Goal: Find specific page/section: Find specific page/section

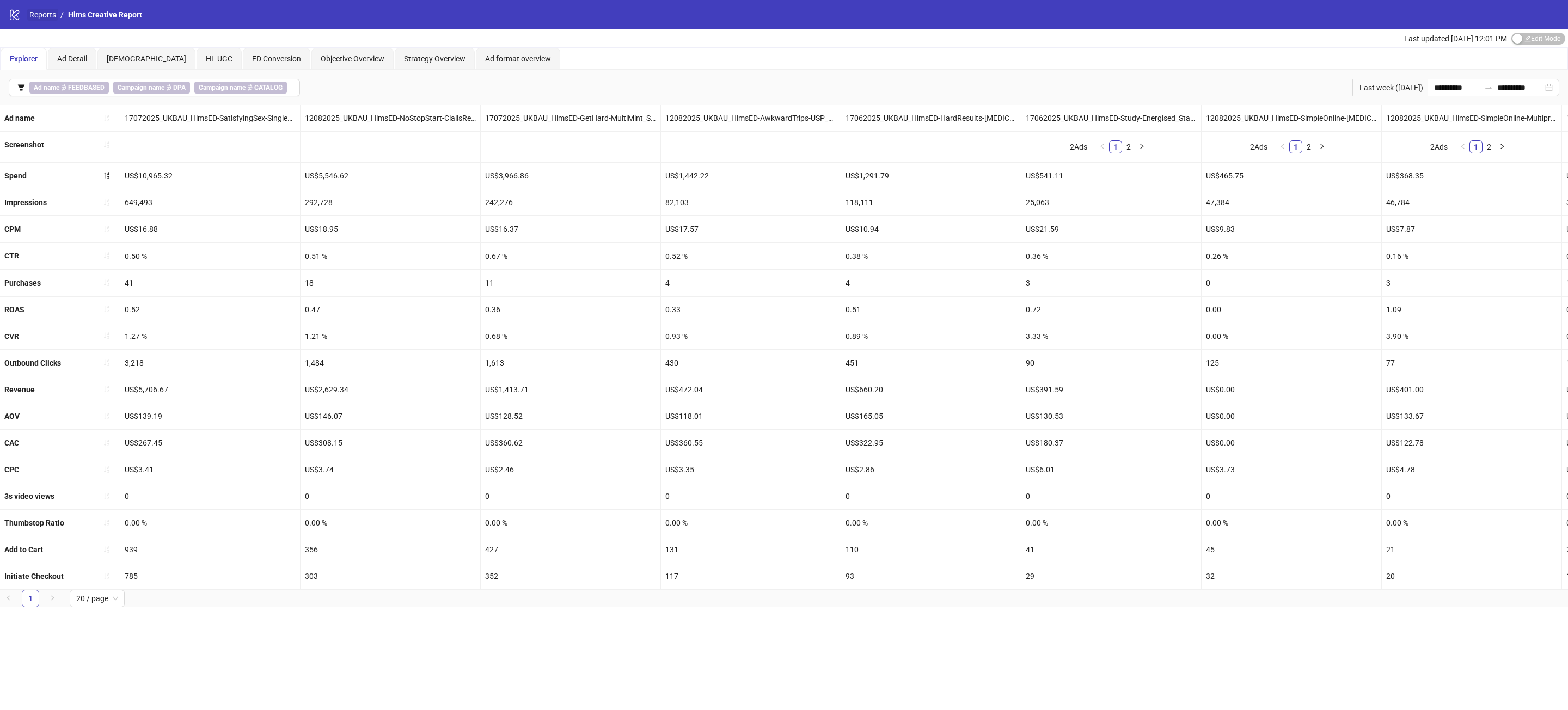
click at [44, 19] on link "Reports" at bounding box center [43, 15] width 31 height 12
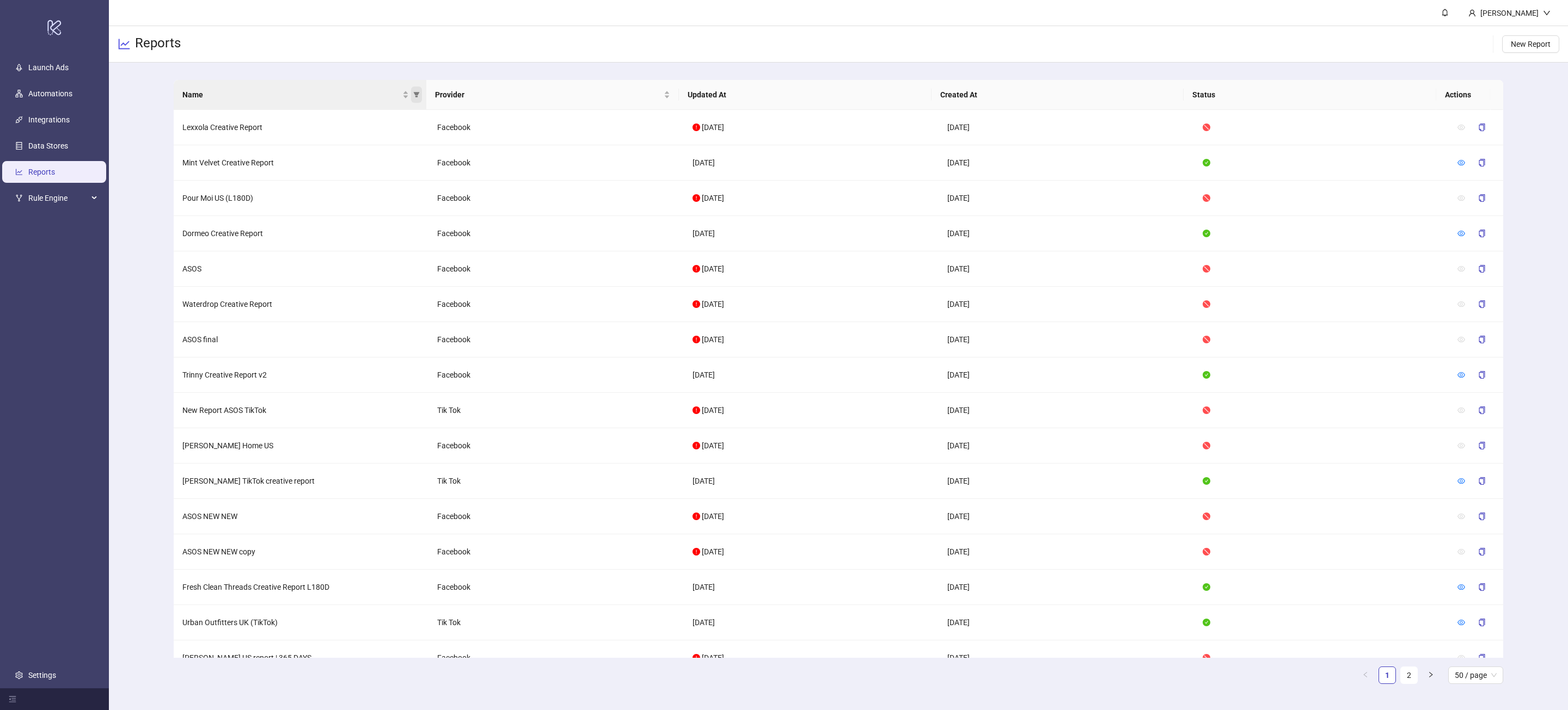
click at [417, 97] on icon "filter" at bounding box center [416, 94] width 7 height 7
click at [217, 118] on input "text" at bounding box center [300, 118] width 222 height 12
type input "***"
click at [309, 144] on span "King & [PERSON_NAME] Creative Report" at bounding box center [343, 142] width 140 height 9
click at [412, 163] on span "OK" at bounding box center [408, 164] width 10 height 9
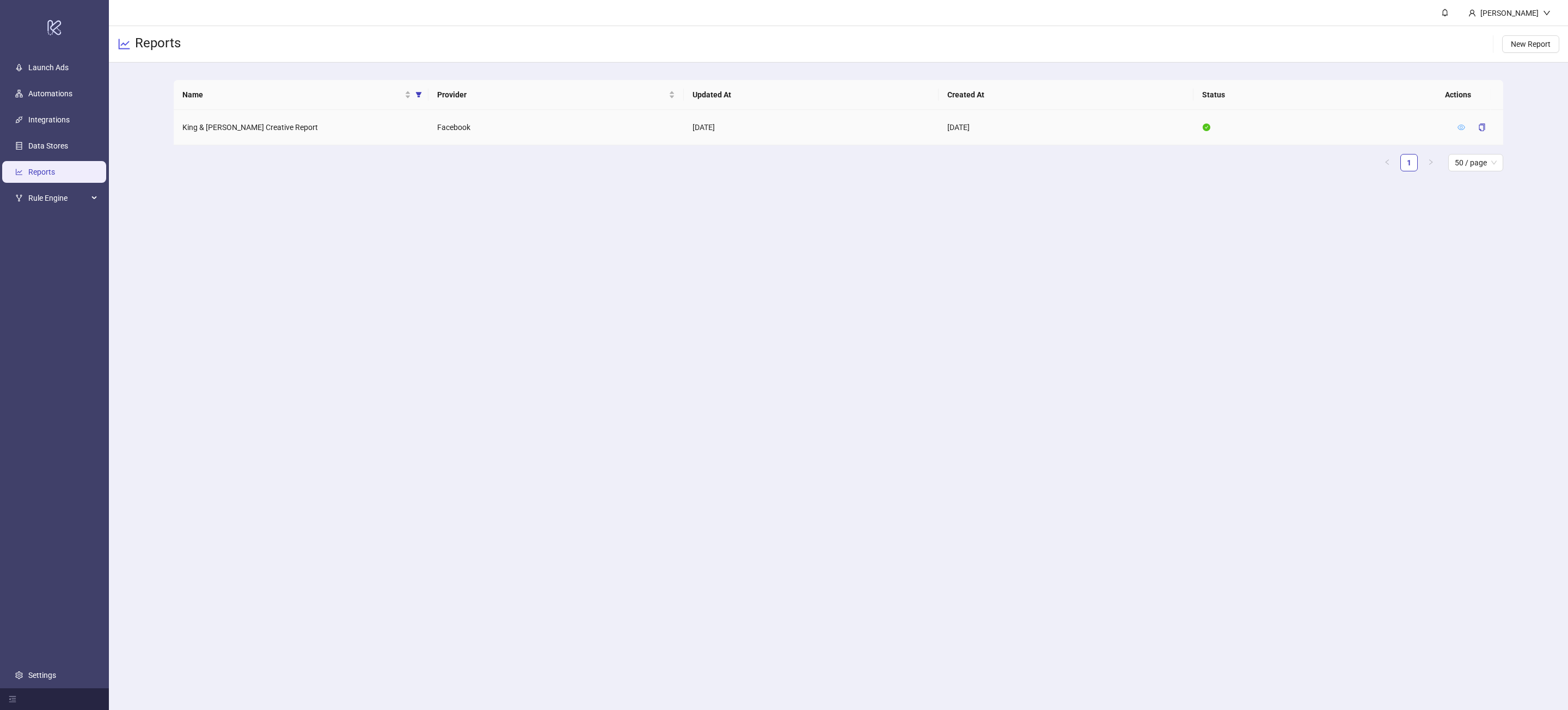
click at [1461, 127] on icon "eye" at bounding box center [1461, 127] width 8 height 8
